Goal: Task Accomplishment & Management: Complete application form

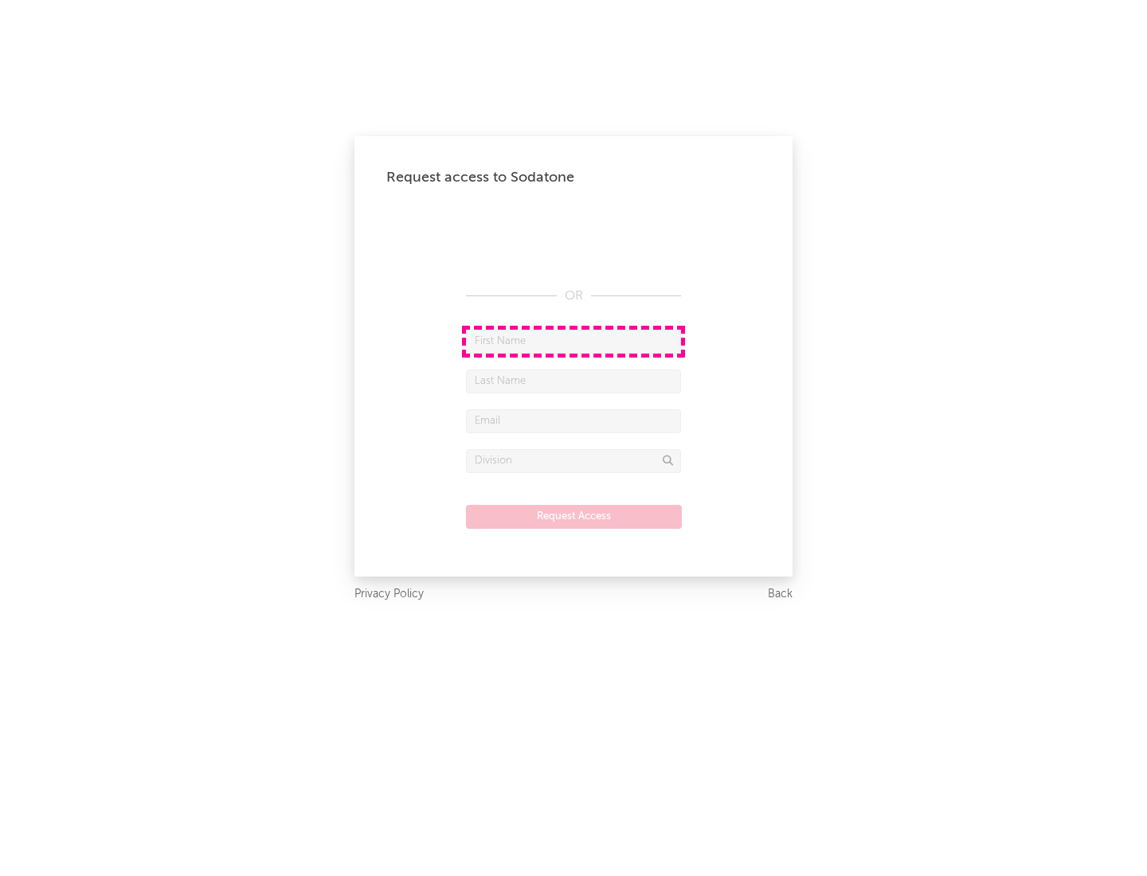
click at [574, 341] on input "text" at bounding box center [573, 342] width 215 height 24
type input "[PERSON_NAME]"
click at [574, 381] on input "text" at bounding box center [573, 382] width 215 height 24
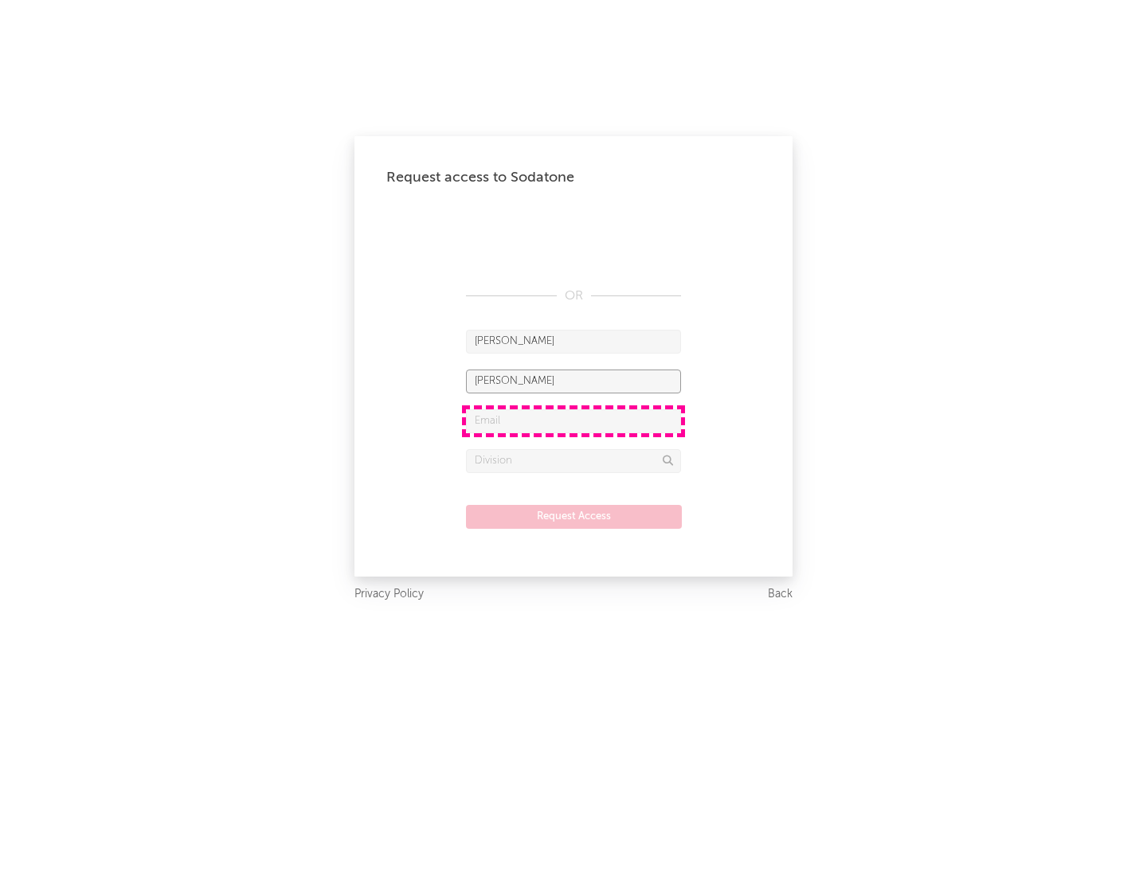
type input "[PERSON_NAME]"
click at [574, 421] on input "text" at bounding box center [573, 421] width 215 height 24
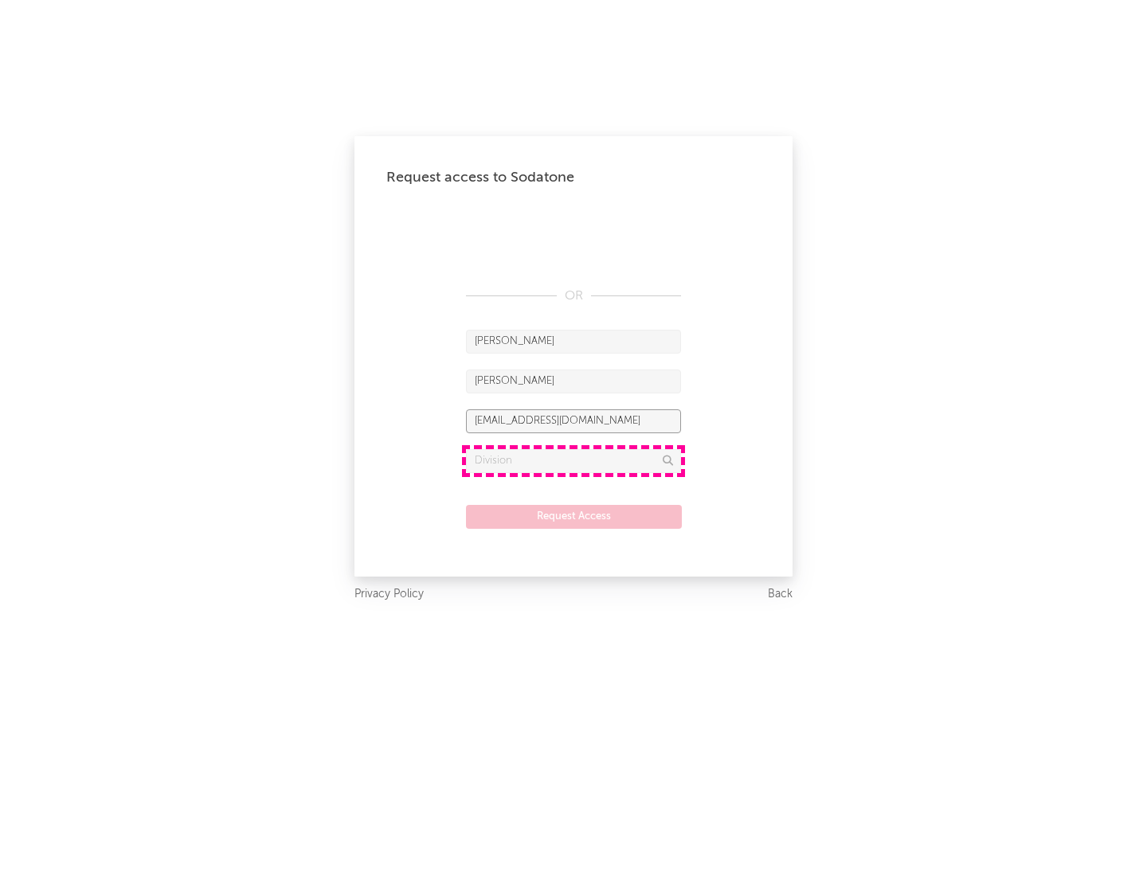
type input "[EMAIL_ADDRESS][DOMAIN_NAME]"
click at [574, 460] on input "text" at bounding box center [573, 461] width 215 height 24
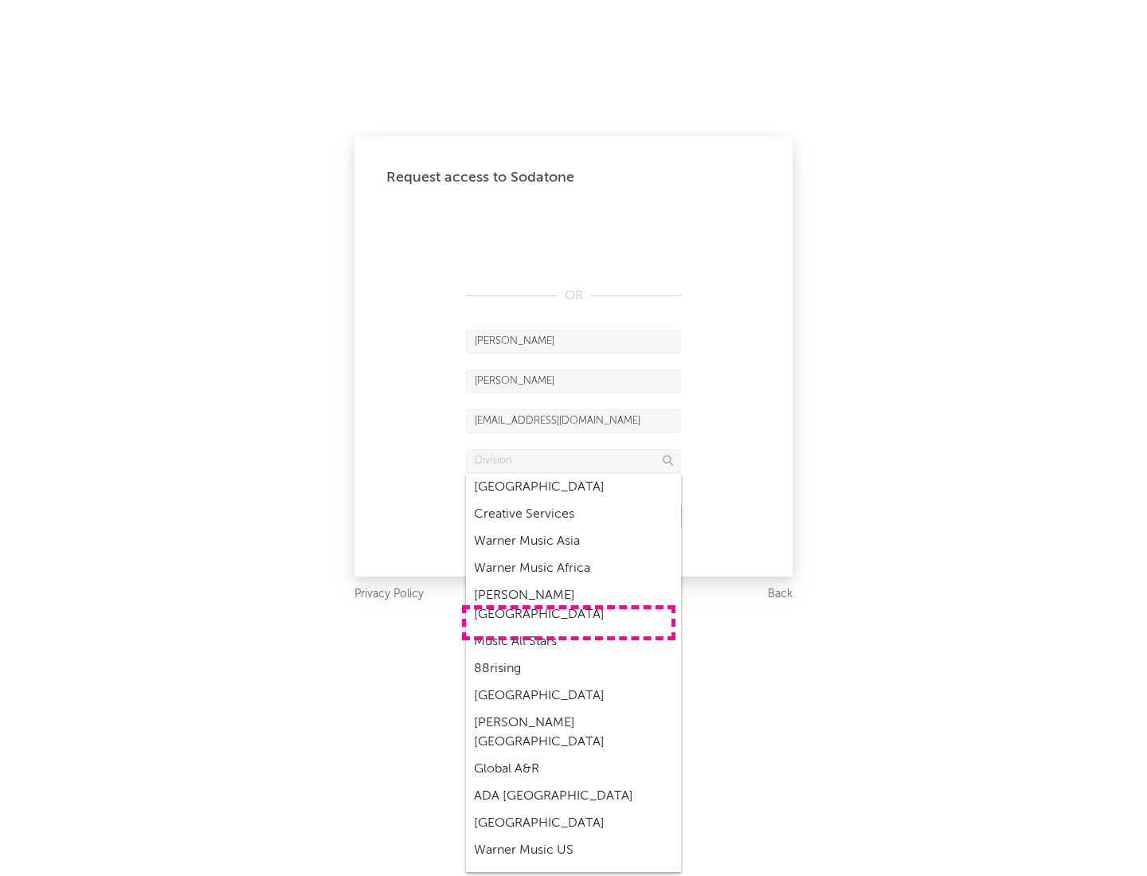
click at [569, 629] on div "Music All Stars" at bounding box center [573, 642] width 215 height 27
type input "Music All Stars"
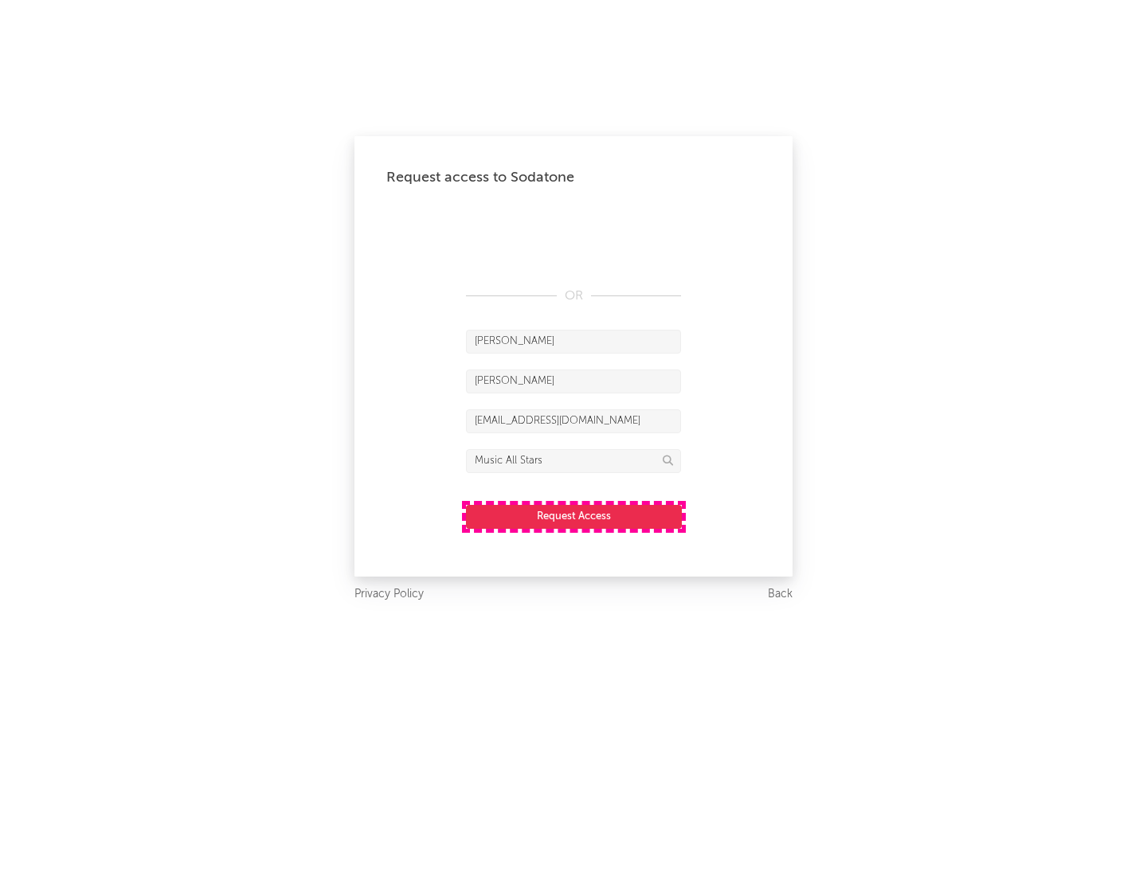
click at [574, 516] on button "Request Access" at bounding box center [574, 517] width 216 height 24
